Goal: Task Accomplishment & Management: Manage account settings

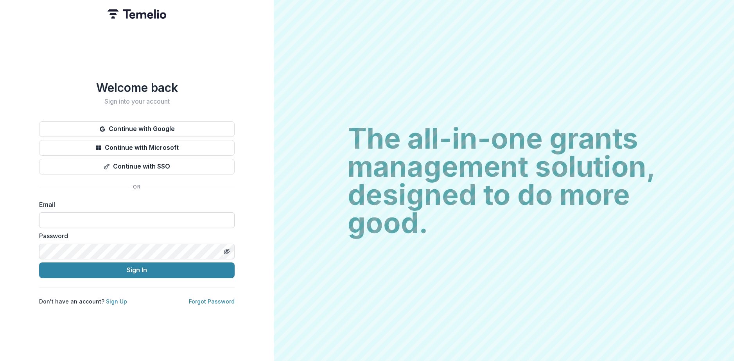
click at [110, 217] on input at bounding box center [137, 220] width 196 height 16
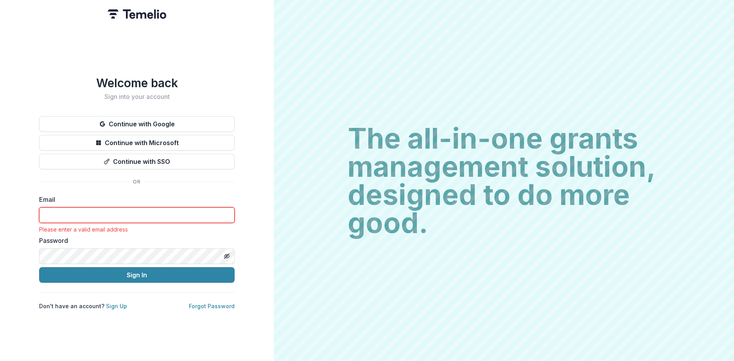
click at [167, 209] on input at bounding box center [137, 215] width 196 height 16
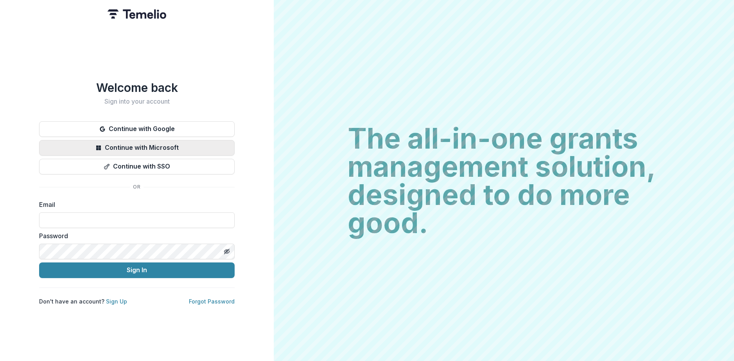
click at [184, 145] on button "Continue with Microsoft" at bounding box center [137, 148] width 196 height 16
click at [153, 143] on button "Continue with Microsoft" at bounding box center [137, 148] width 196 height 16
click at [230, 200] on div "Email" at bounding box center [137, 214] width 196 height 28
click at [180, 144] on button "Continue with Microsoft" at bounding box center [137, 148] width 196 height 16
click at [166, 145] on button "Continue with Microsoft" at bounding box center [137, 148] width 196 height 16
